Goal: Task Accomplishment & Management: Complete application form

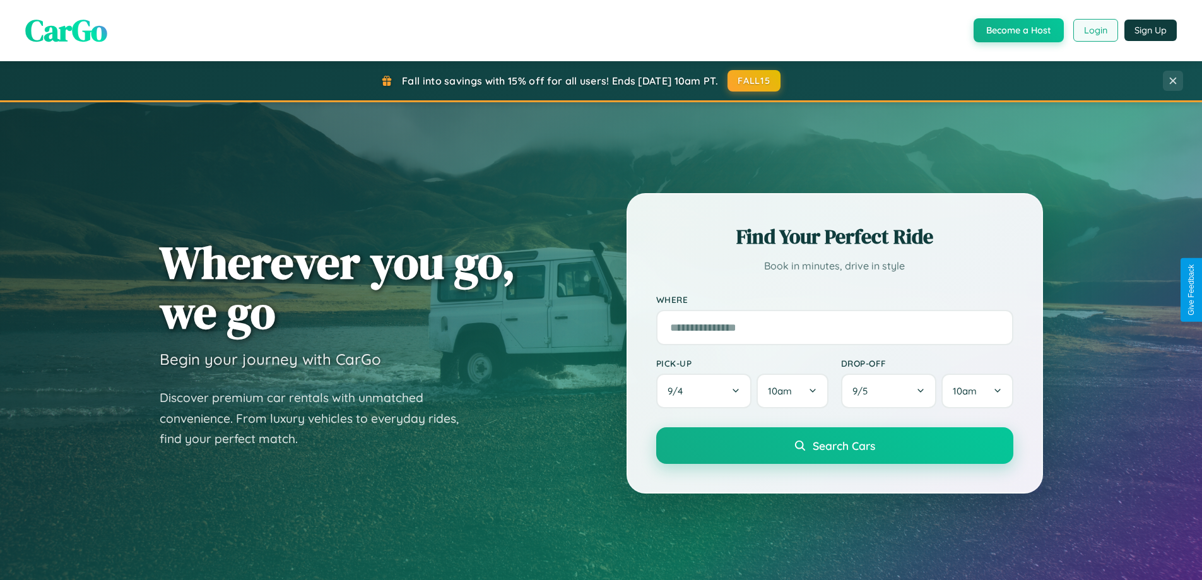
click at [1094, 30] on button "Login" at bounding box center [1095, 30] width 45 height 23
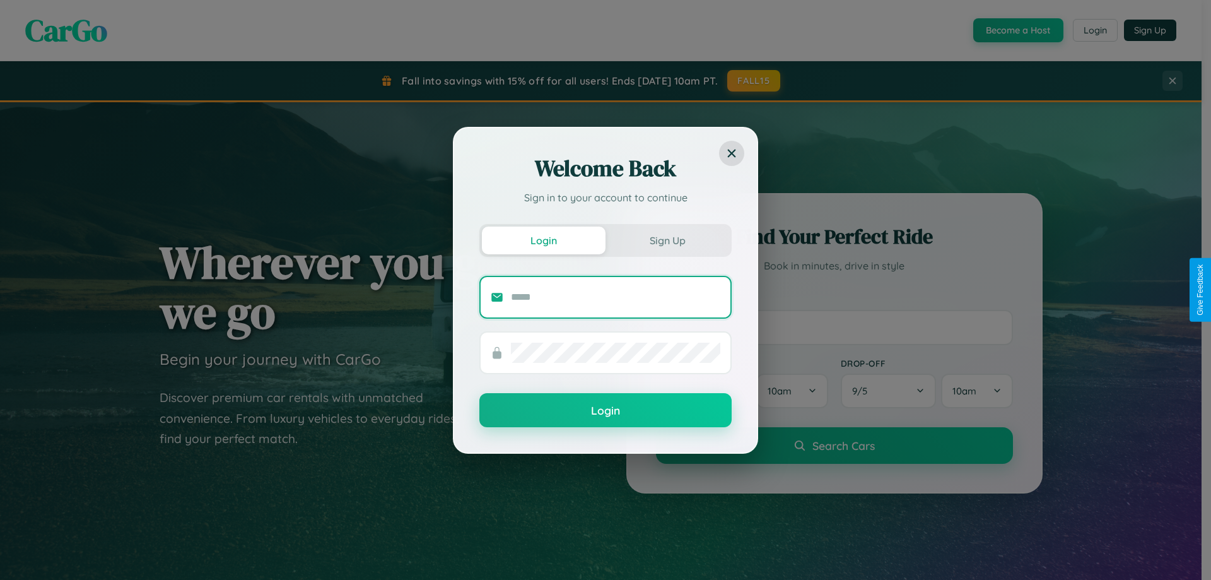
click at [616, 296] on input "text" at bounding box center [615, 297] width 209 height 20
type input "**********"
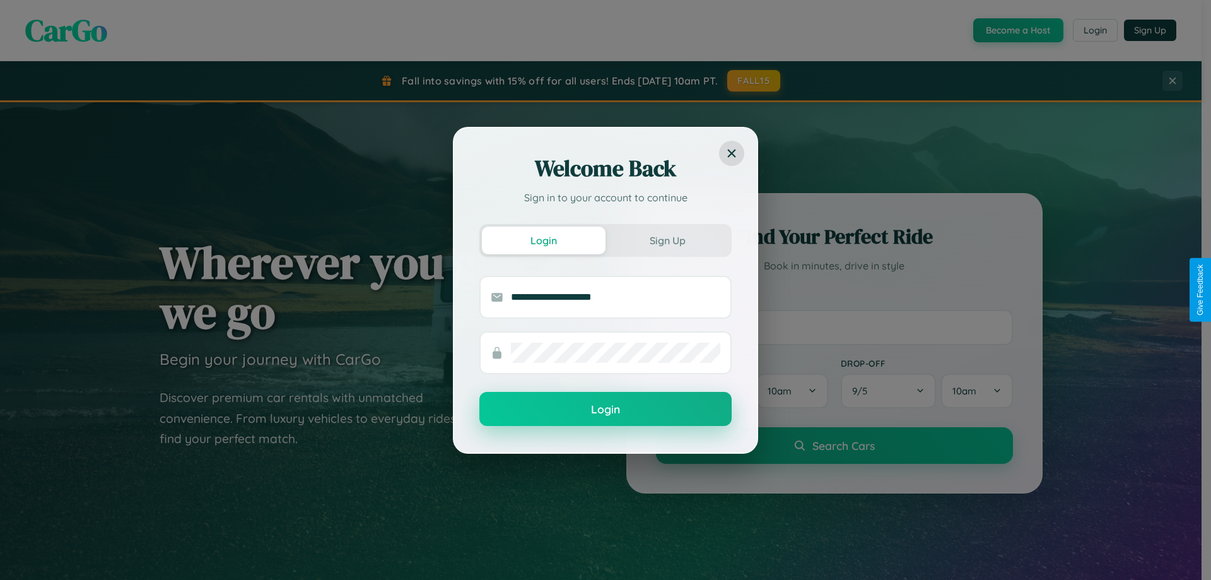
click at [606, 409] on button "Login" at bounding box center [605, 409] width 252 height 34
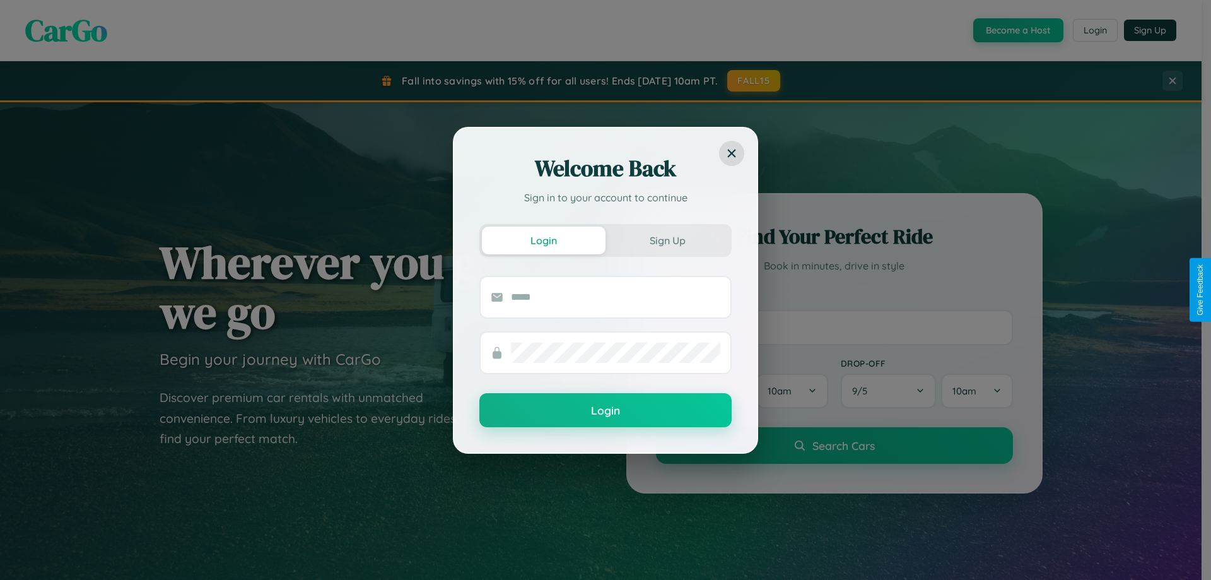
scroll to position [2427, 0]
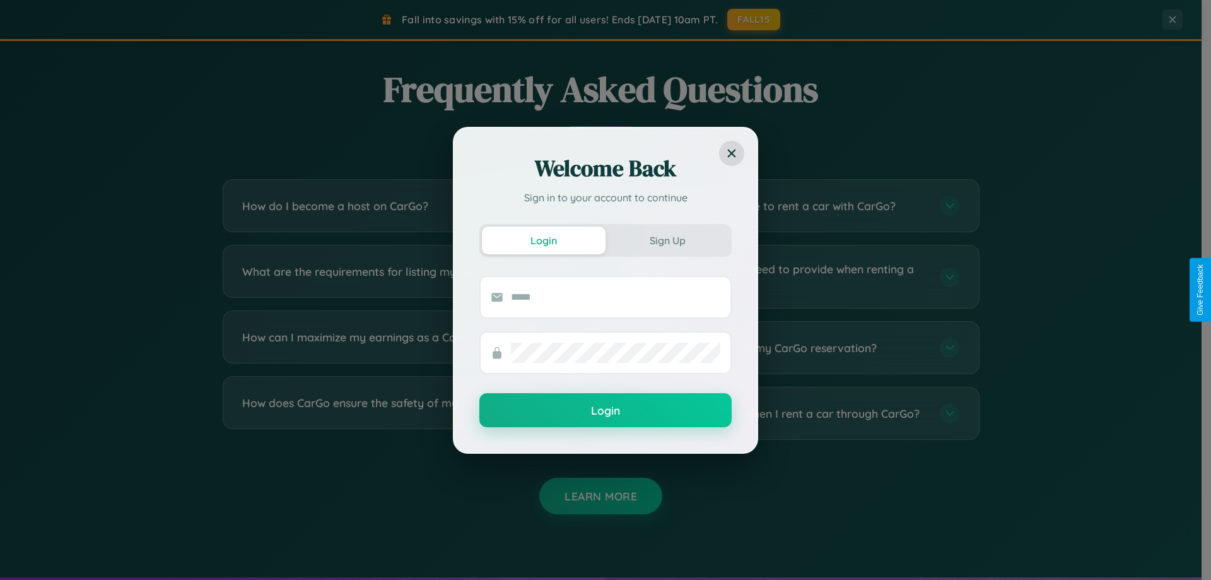
click at [796, 413] on div "Welcome Back Sign in to your account to continue Login Sign Up Login" at bounding box center [605, 290] width 1211 height 580
click at [405, 206] on div "Welcome Back Sign in to your account to continue Login Sign Up Login" at bounding box center [605, 290] width 1211 height 580
click at [796, 206] on div "Welcome Back Sign in to your account to continue Login Sign Up Login" at bounding box center [605, 290] width 1211 height 580
click at [796, 348] on div "Welcome Back Sign in to your account to continue Login Sign Up Login" at bounding box center [605, 290] width 1211 height 580
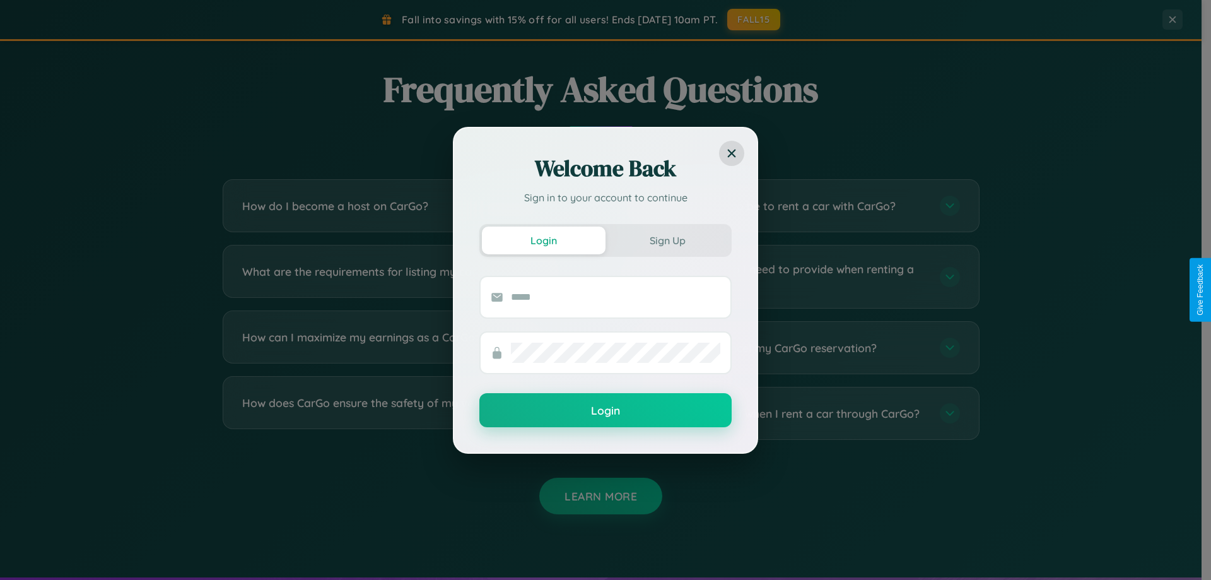
click at [405, 276] on div "Welcome Back Sign in to your account to continue Login Sign Up Login" at bounding box center [605, 290] width 1211 height 580
click at [405, 206] on div "Welcome Back Sign in to your account to continue Login Sign Up Login" at bounding box center [605, 290] width 1211 height 580
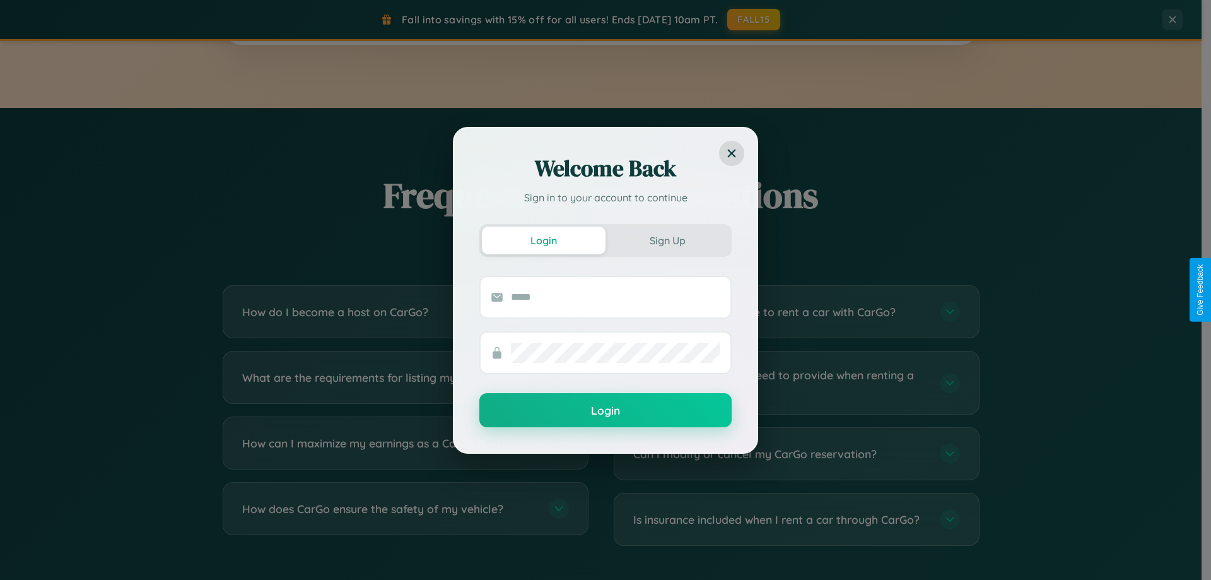
scroll to position [544, 0]
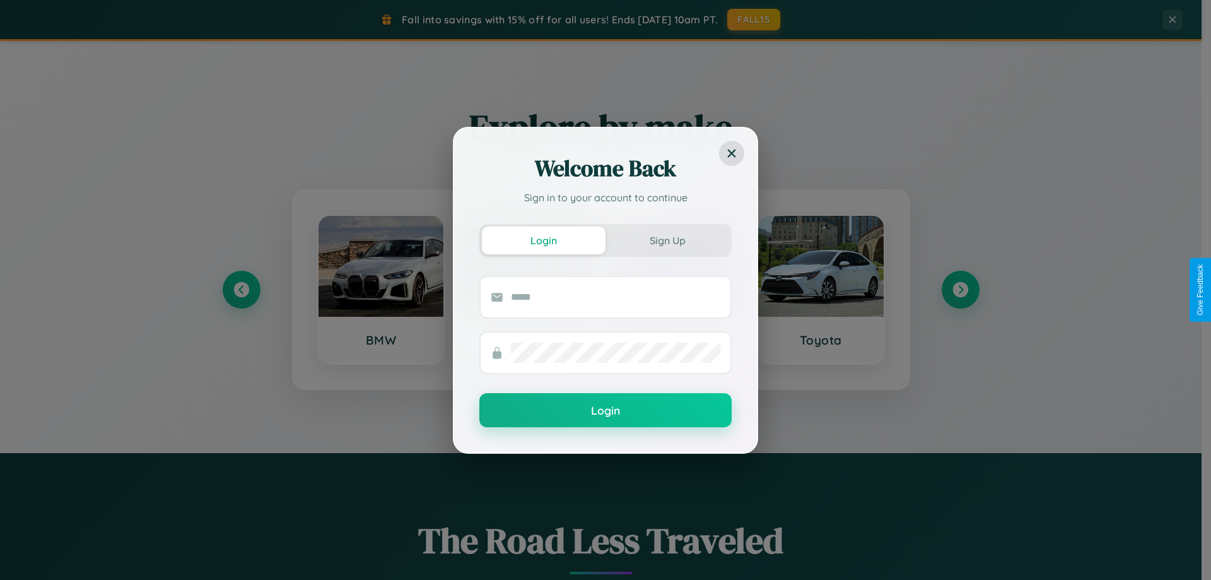
click at [960, 290] on div "Welcome Back Sign in to your account to continue Login Sign Up Login" at bounding box center [605, 290] width 1211 height 580
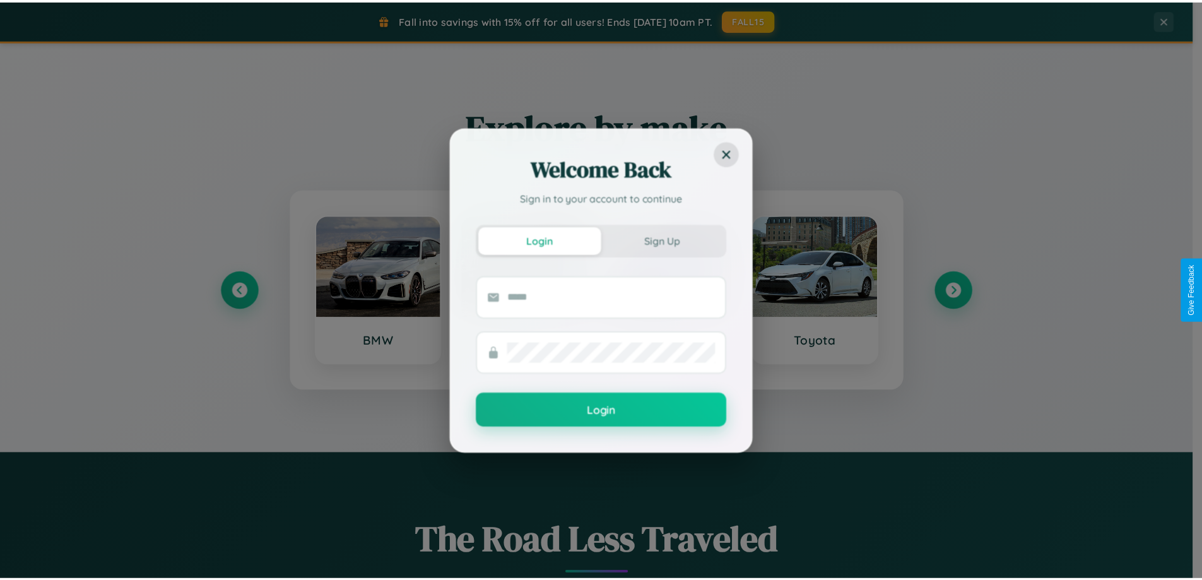
scroll to position [0, 0]
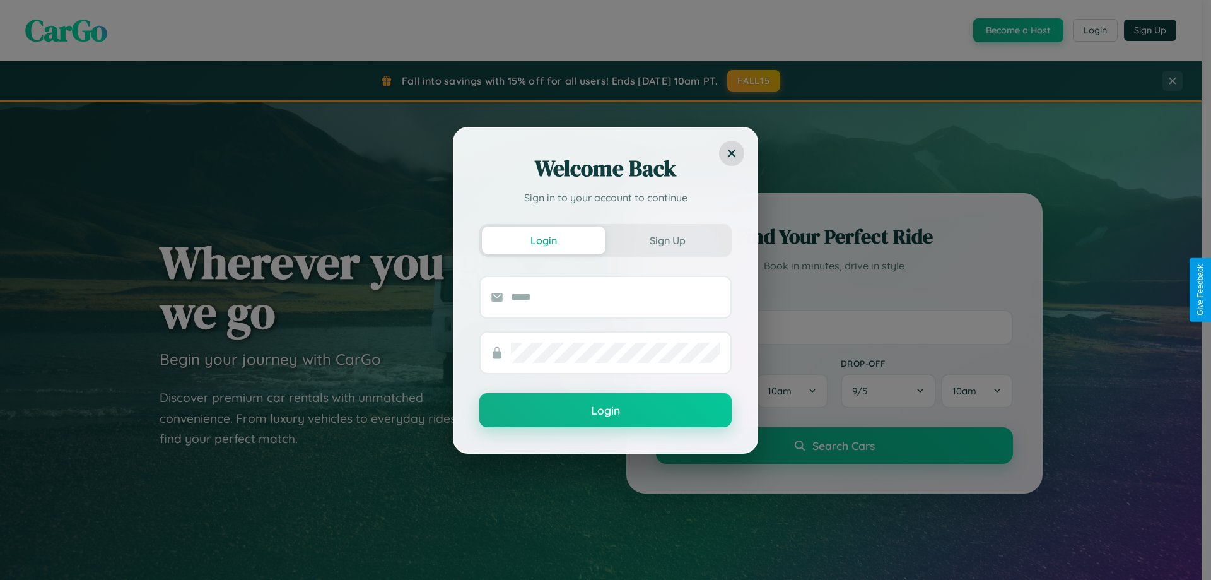
click at [1017, 30] on div "Welcome Back Sign in to your account to continue Login Sign Up Login" at bounding box center [605, 290] width 1211 height 580
click at [667, 240] on button "Sign Up" at bounding box center [668, 240] width 124 height 28
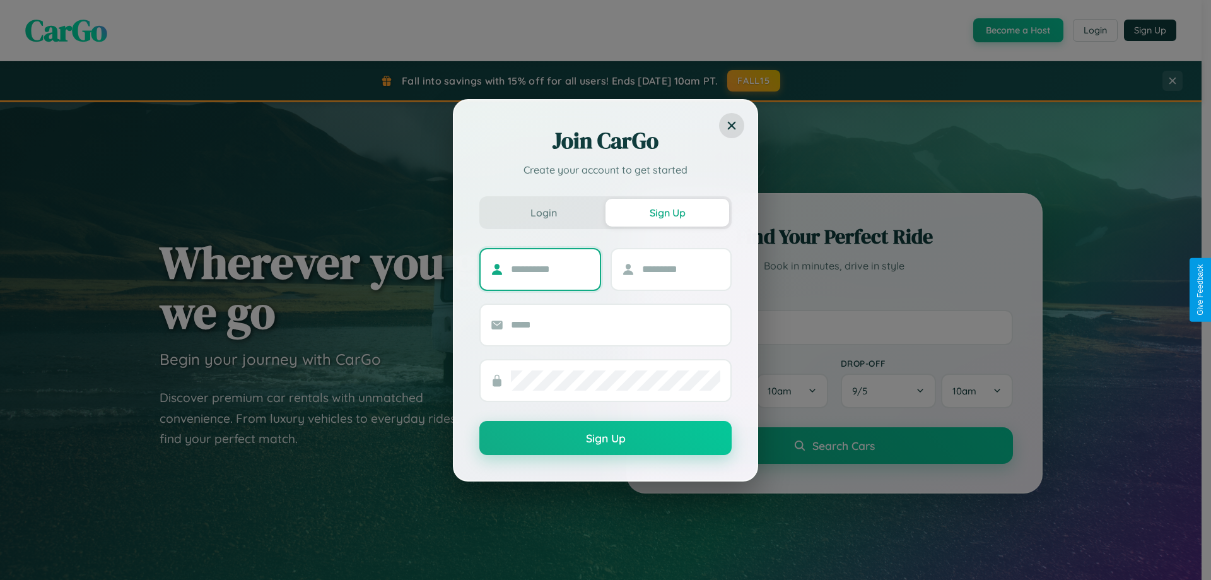
click at [550, 269] on input "text" at bounding box center [550, 269] width 79 height 20
type input "*****"
click at [681, 269] on input "text" at bounding box center [681, 269] width 79 height 20
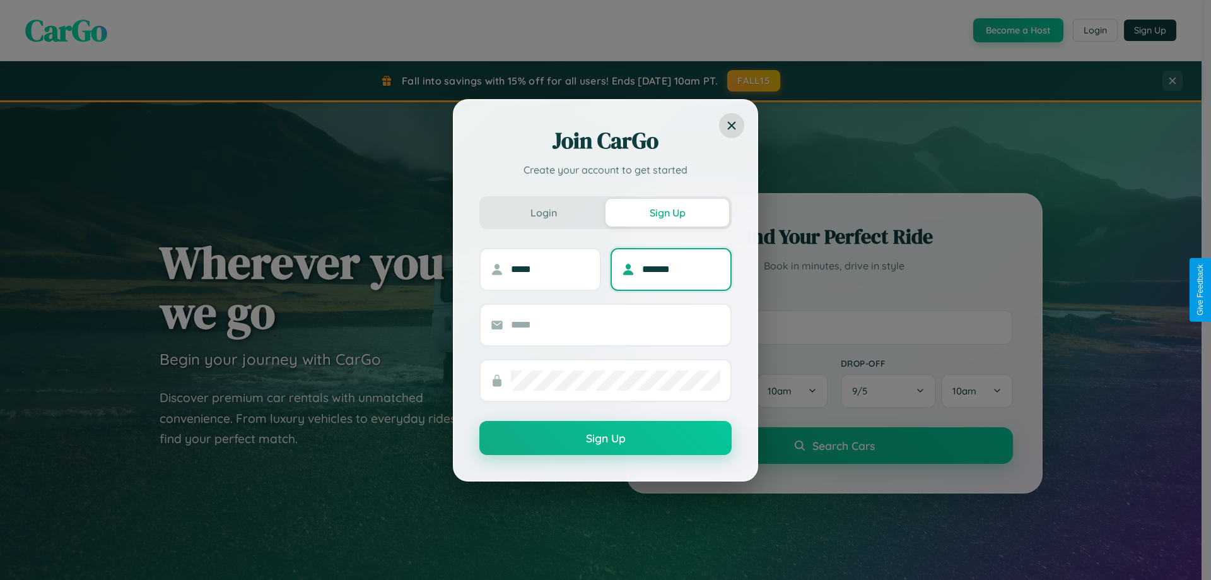
type input "*******"
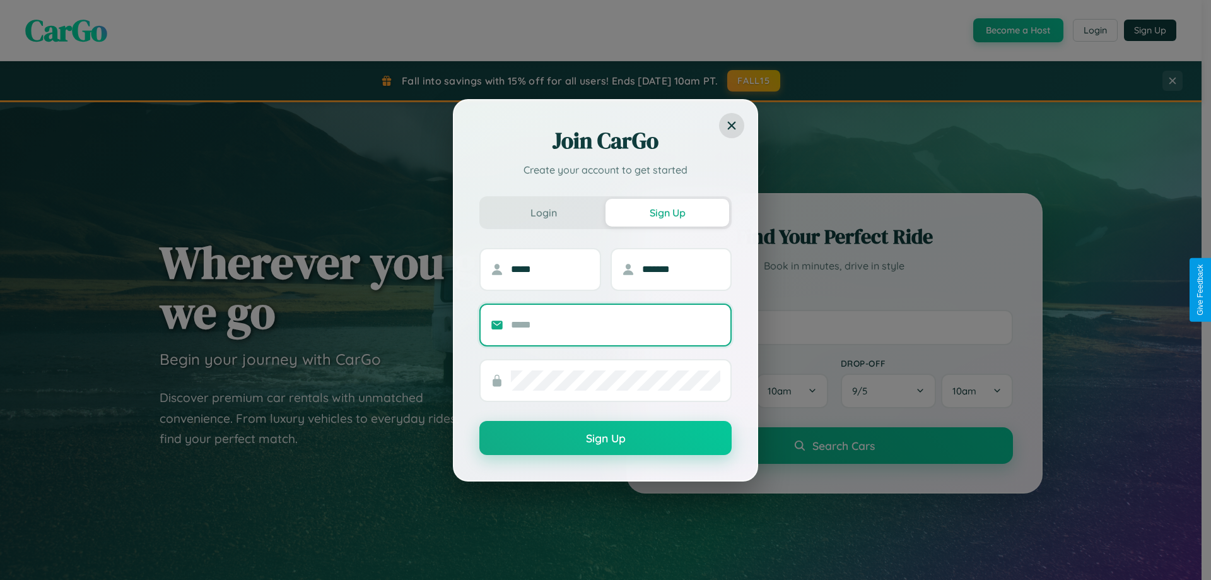
click at [616, 324] on input "text" at bounding box center [615, 325] width 209 height 20
type input "**********"
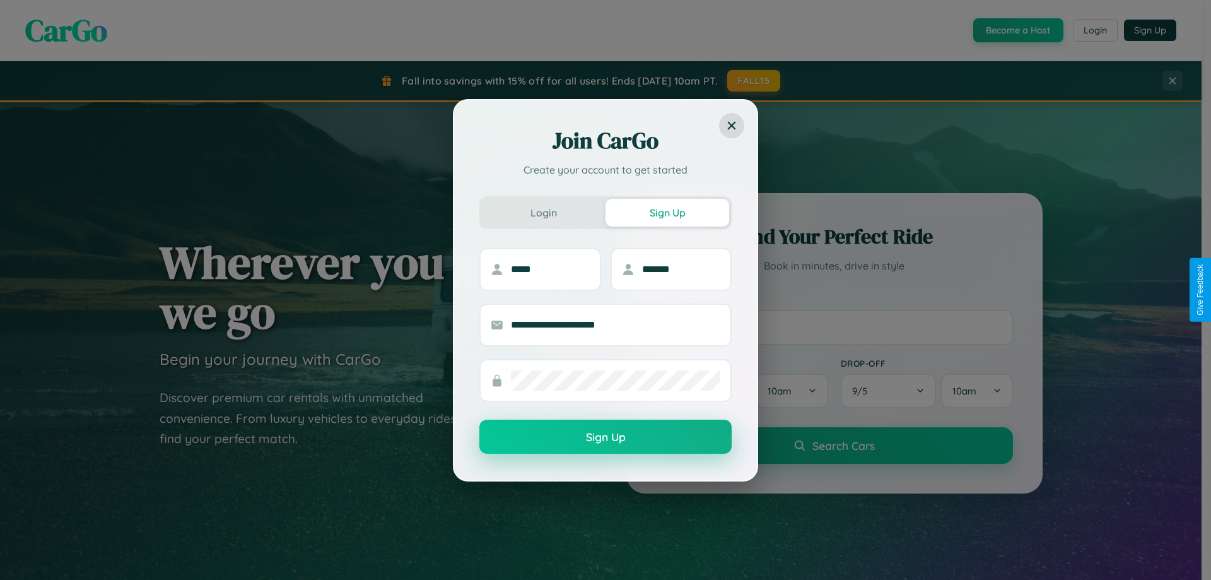
click at [606, 437] on button "Sign Up" at bounding box center [605, 436] width 252 height 34
